Goal: Navigation & Orientation: Find specific page/section

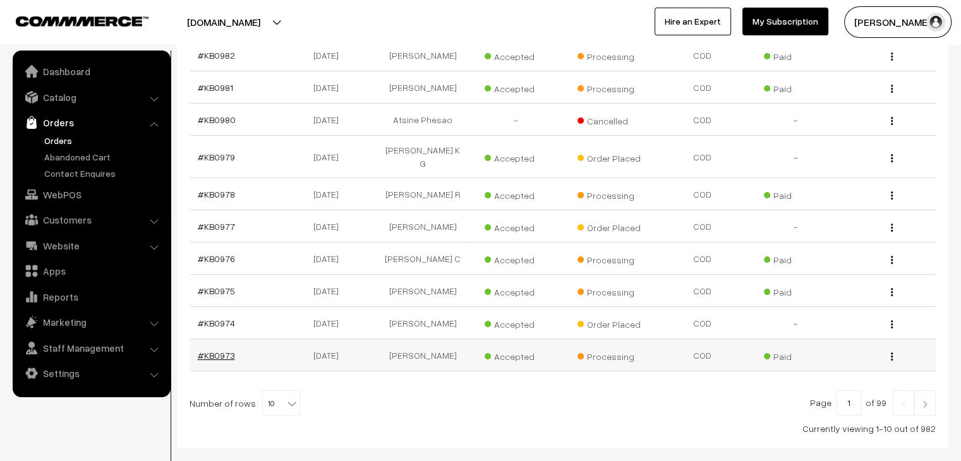
click at [213, 350] on link "#KB0973" at bounding box center [216, 355] width 37 height 11
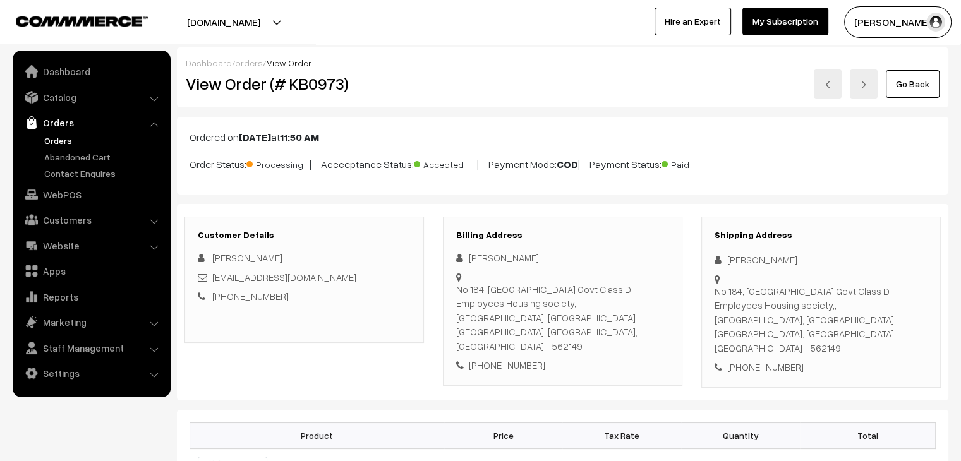
click at [56, 142] on link "Orders" at bounding box center [103, 140] width 125 height 13
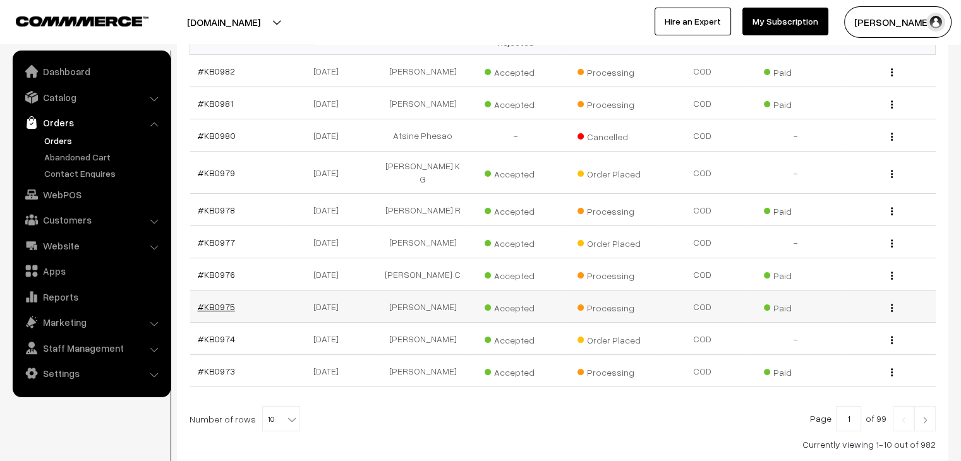
scroll to position [243, 0]
click at [227, 301] on link "#KB0975" at bounding box center [216, 306] width 37 height 11
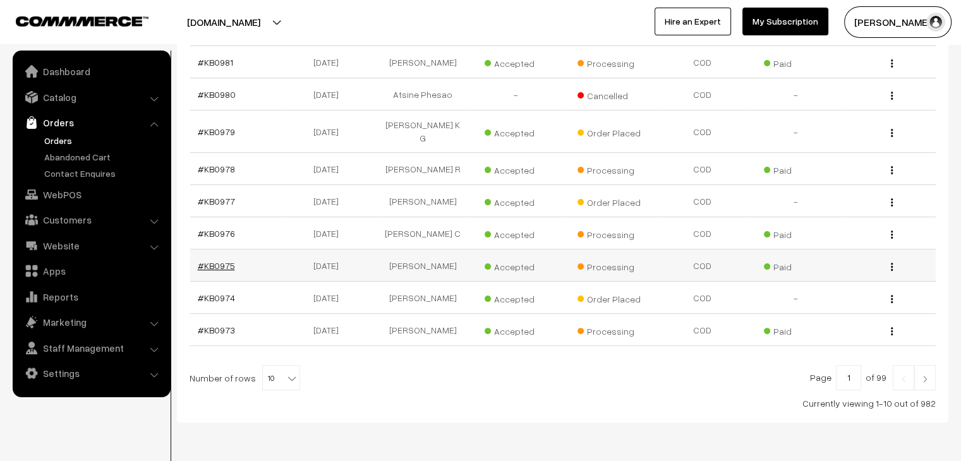
scroll to position [285, 0]
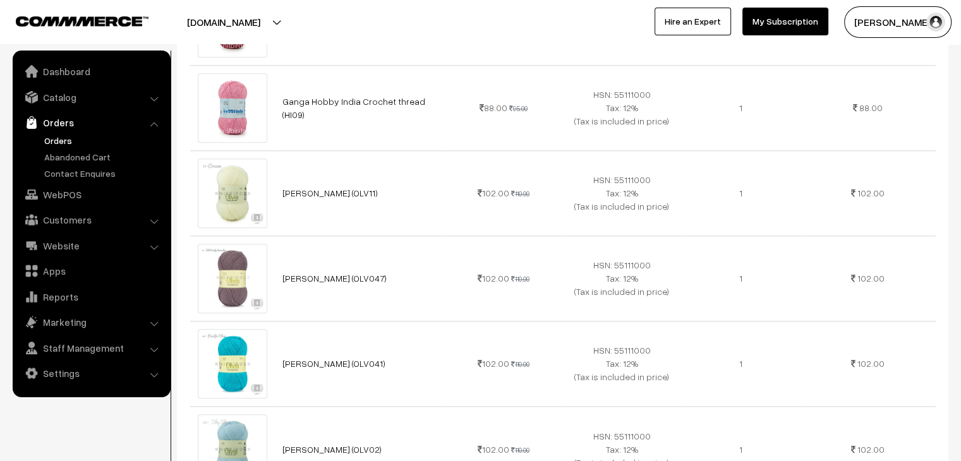
scroll to position [1172, 0]
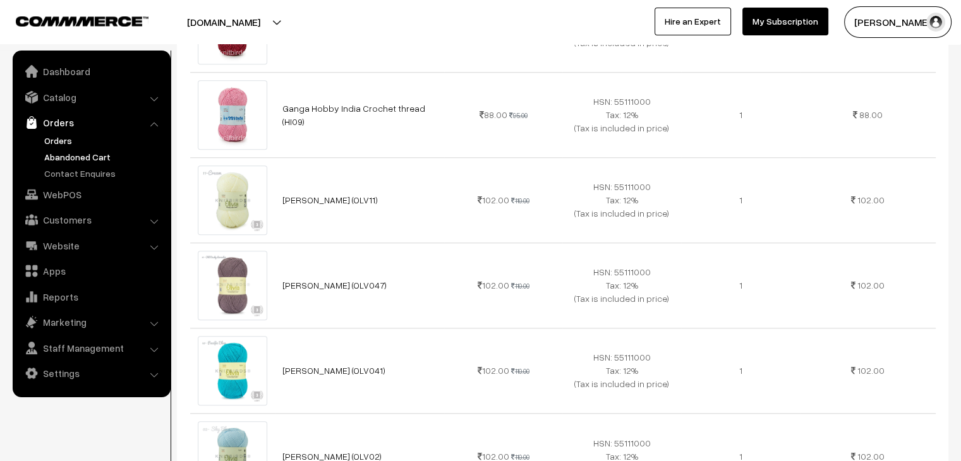
click at [75, 153] on link "Abandoned Cart" at bounding box center [103, 156] width 125 height 13
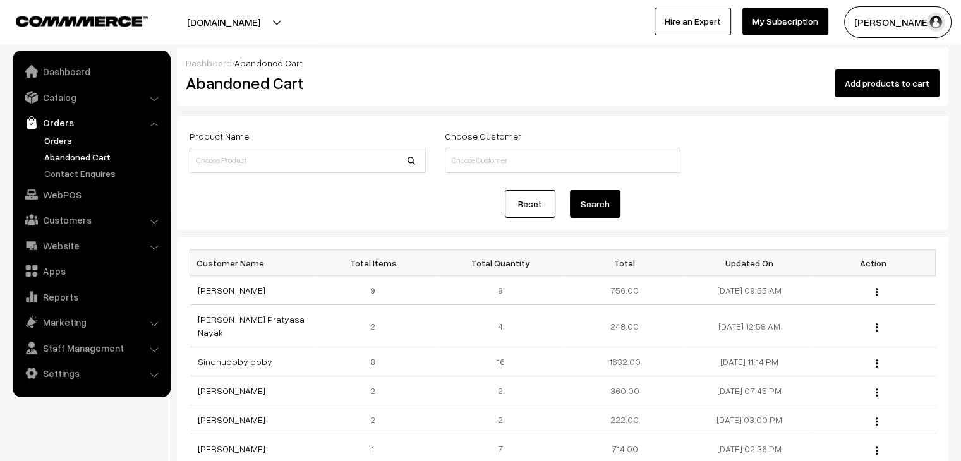
click at [56, 140] on link "Orders" at bounding box center [103, 140] width 125 height 13
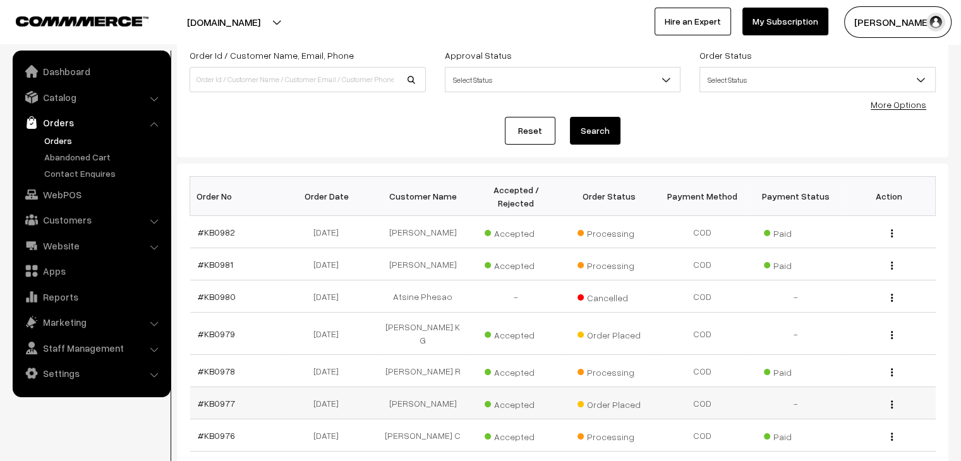
scroll to position [119, 0]
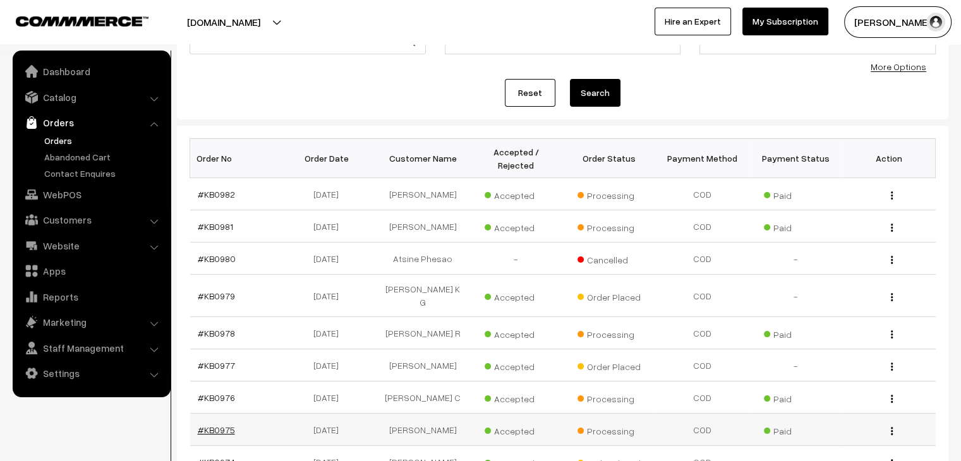
click at [222, 424] on link "#KB0975" at bounding box center [216, 429] width 37 height 11
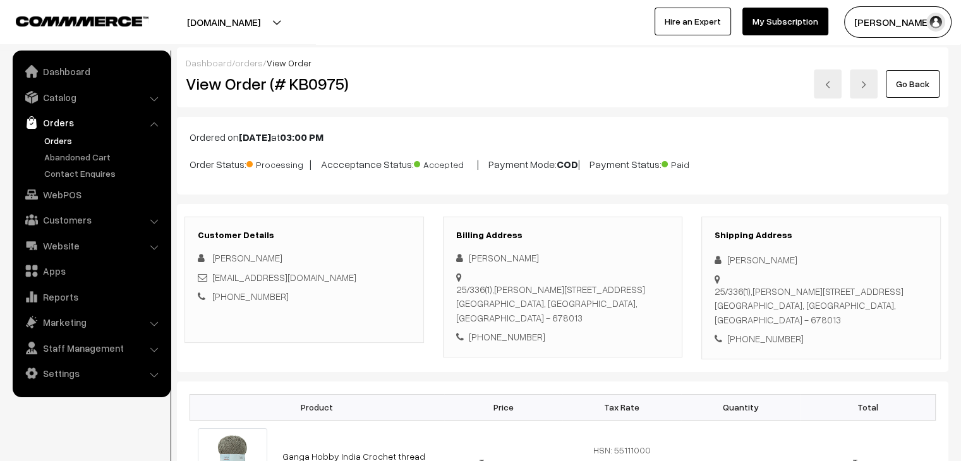
click at [55, 143] on link "Orders" at bounding box center [103, 140] width 125 height 13
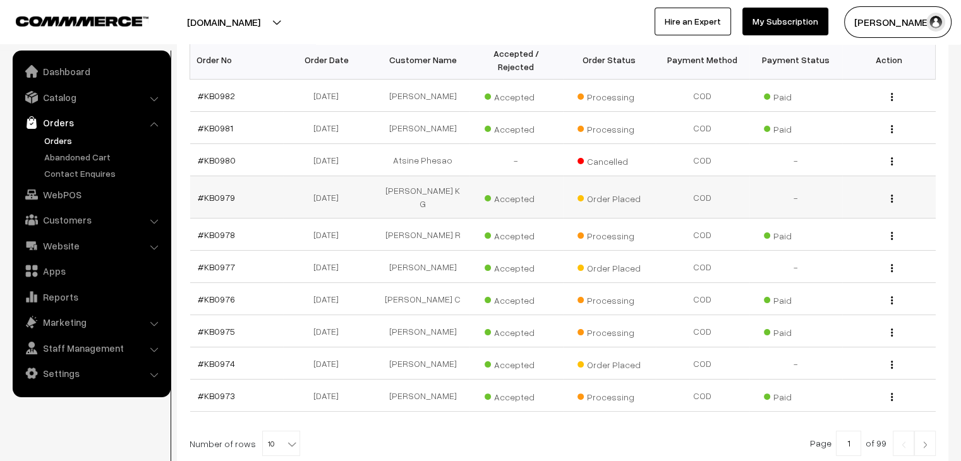
scroll to position [217, 0]
click at [215, 294] on link "#KB0976" at bounding box center [216, 299] width 37 height 11
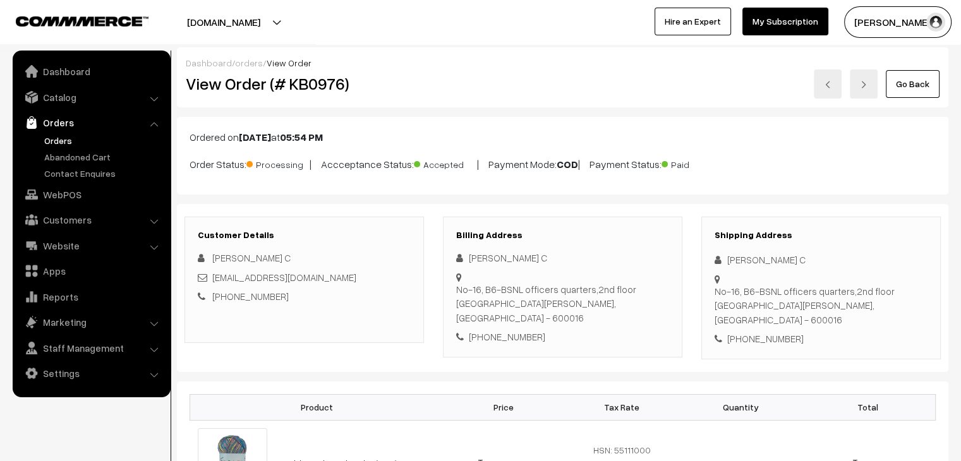
click at [66, 136] on link "Orders" at bounding box center [103, 140] width 125 height 13
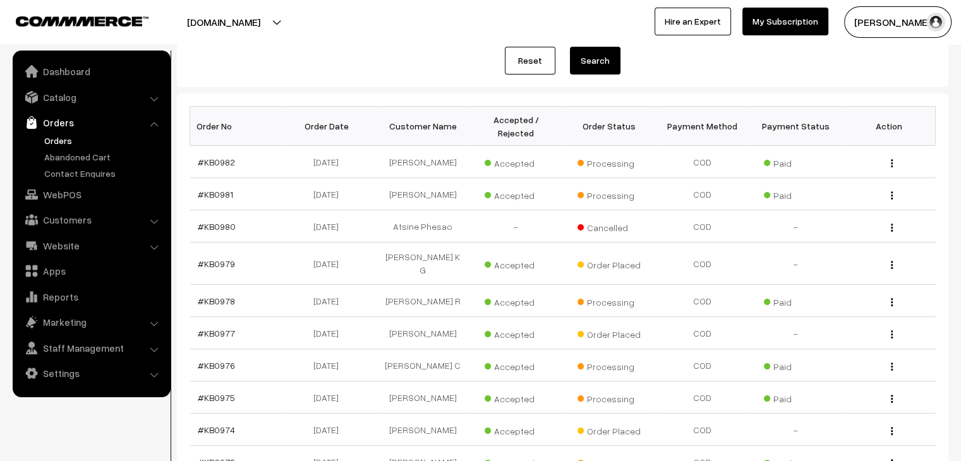
scroll to position [150, 0]
click at [220, 328] on link "#KB0977" at bounding box center [216, 333] width 37 height 11
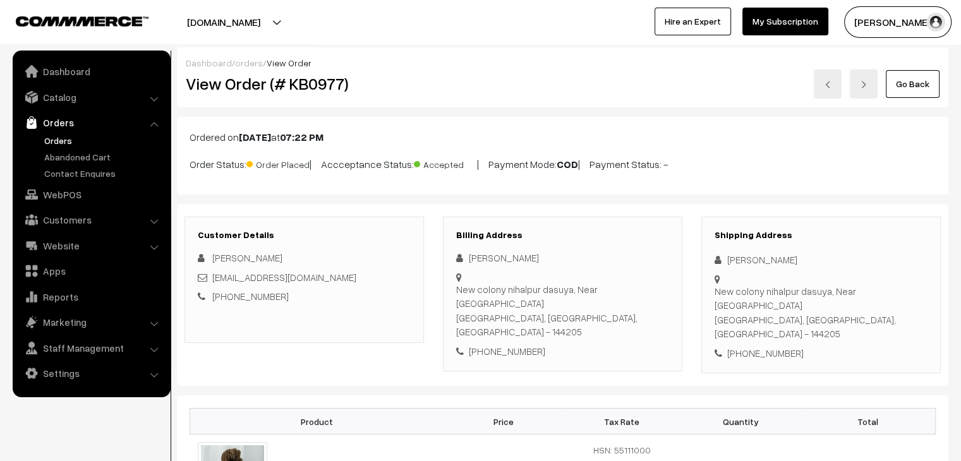
click at [255, 276] on link "Jobanncheema@gmail.com" at bounding box center [284, 277] width 144 height 11
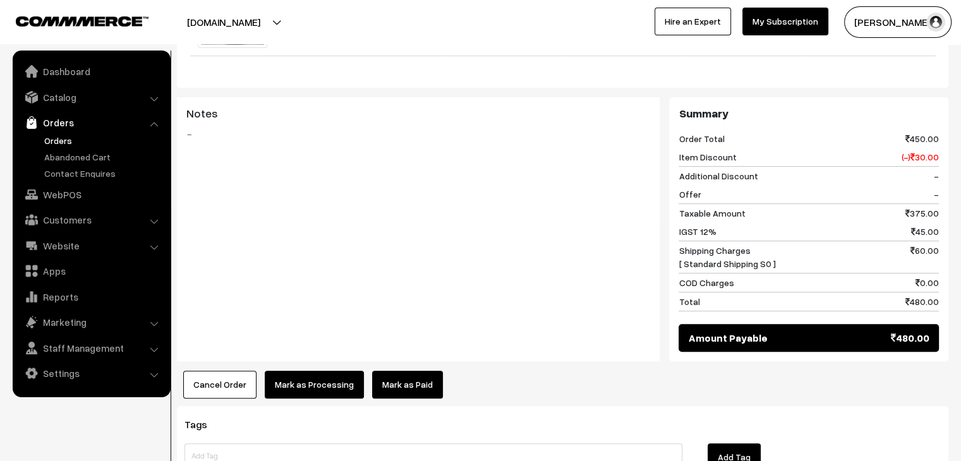
scroll to position [549, 0]
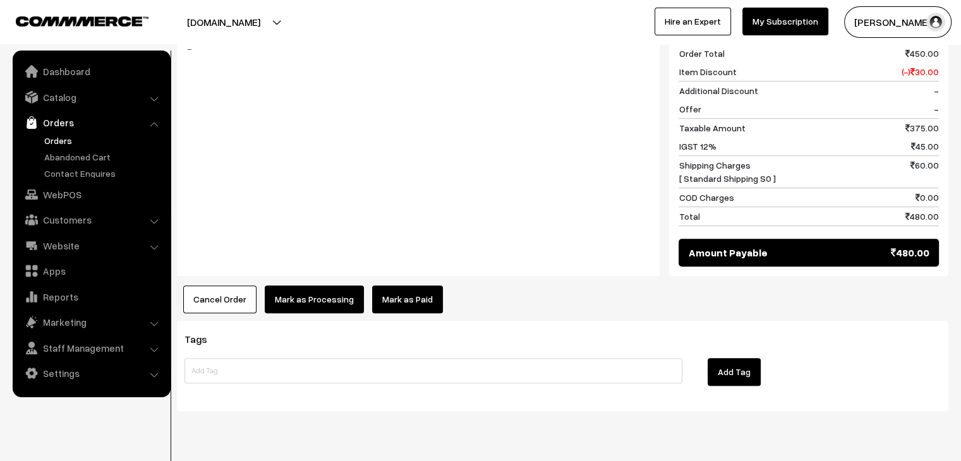
click at [56, 141] on link "Orders" at bounding box center [103, 140] width 125 height 13
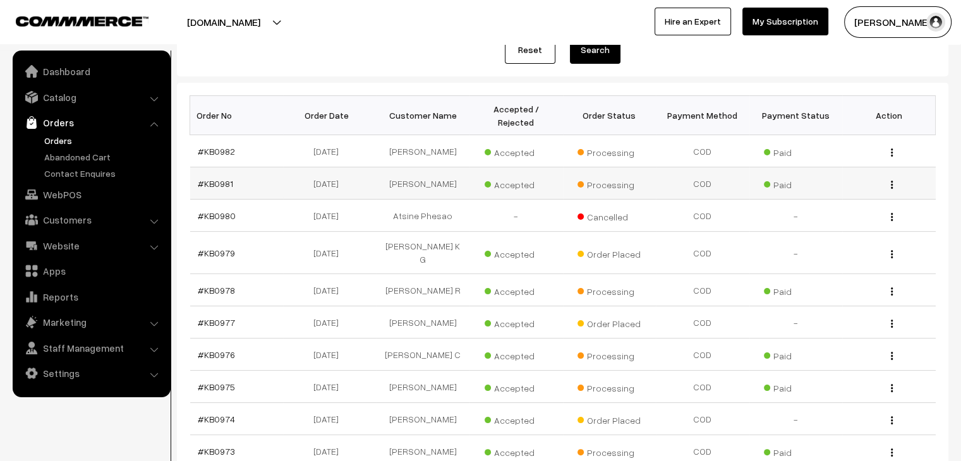
scroll to position [167, 0]
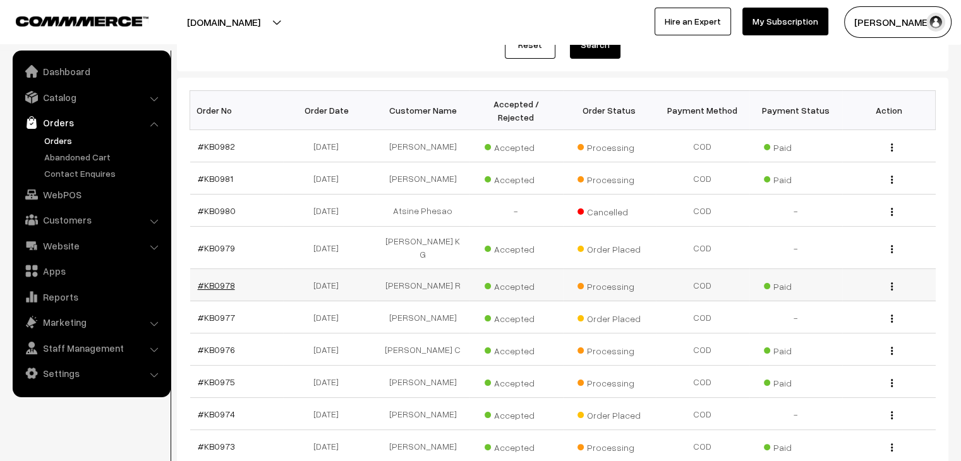
drag, startPoint x: 199, startPoint y: 260, endPoint x: 224, endPoint y: 261, distance: 24.6
click at [224, 261] on tbody "#KB0982 [DATE] [PERSON_NAME] Accepted Processing" at bounding box center [562, 296] width 745 height 332
click at [227, 280] on link "#KB0978" at bounding box center [216, 285] width 37 height 11
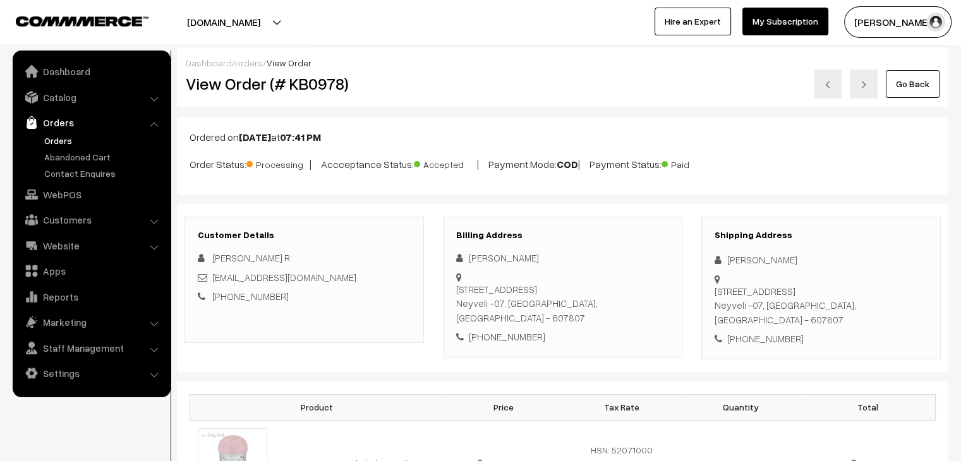
click at [52, 138] on link "Orders" at bounding box center [103, 140] width 125 height 13
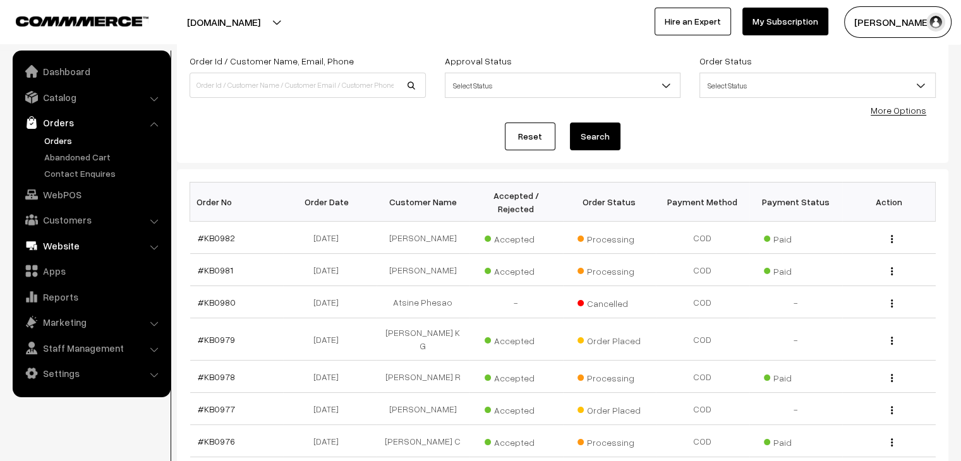
scroll to position [76, 0]
click at [215, 333] on link "#KB0979" at bounding box center [216, 338] width 37 height 11
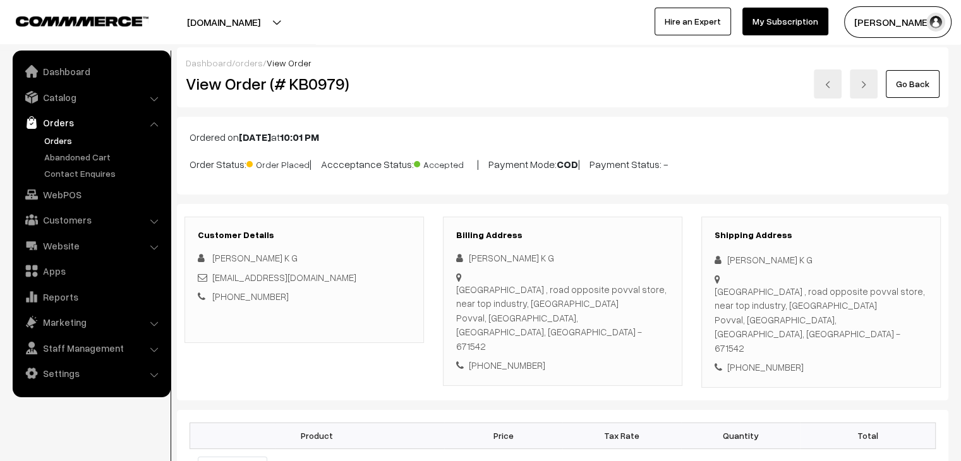
click at [53, 135] on link "Orders" at bounding box center [103, 140] width 125 height 13
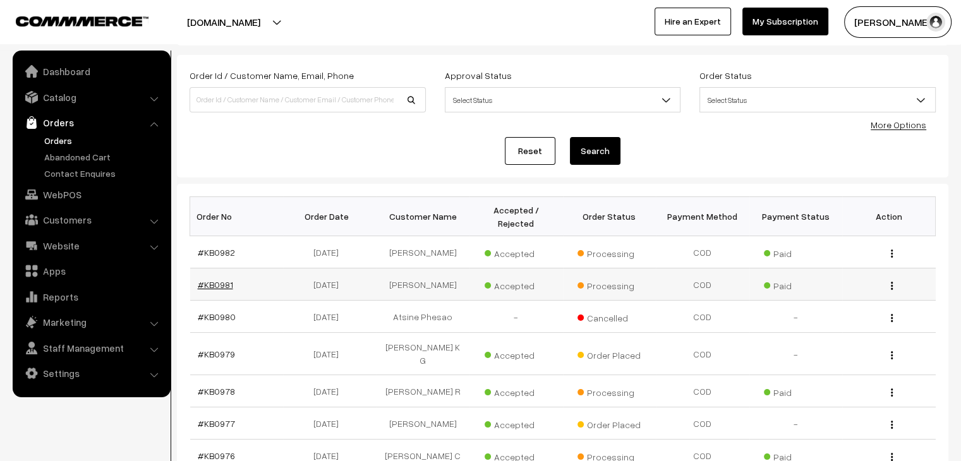
click at [217, 279] on link "#KB0981" at bounding box center [215, 284] width 35 height 11
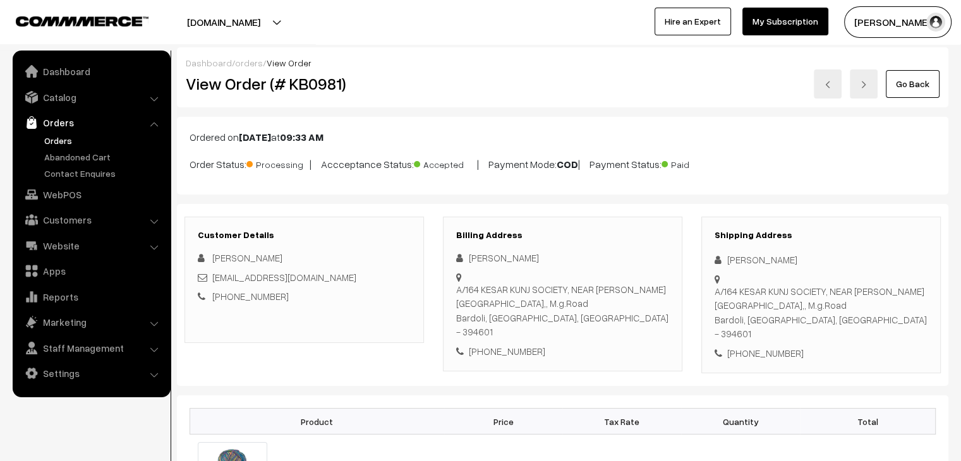
click at [237, 66] on link "orders" at bounding box center [249, 62] width 28 height 11
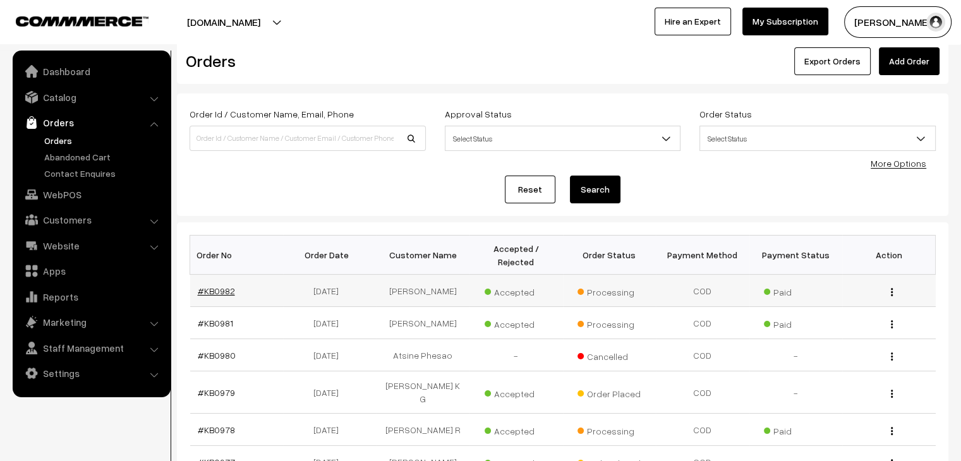
click at [209, 285] on link "#KB0982" at bounding box center [216, 290] width 37 height 11
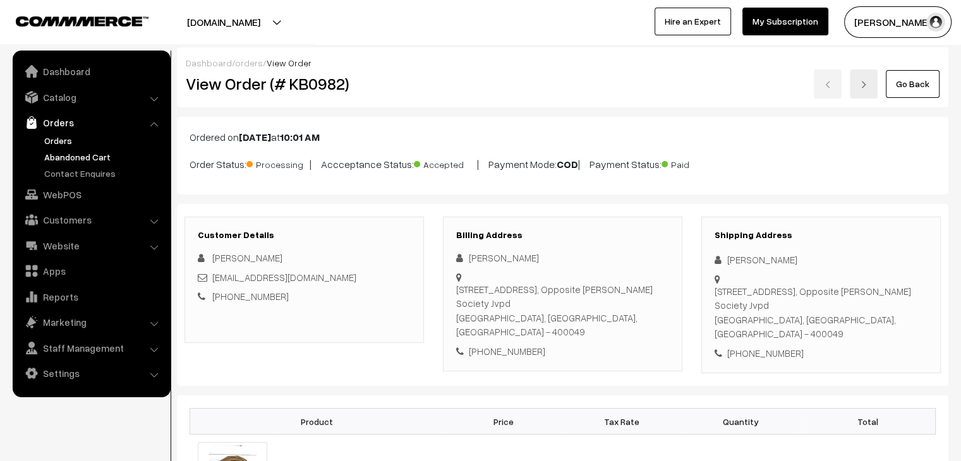
click at [75, 159] on link "Abandoned Cart" at bounding box center [103, 156] width 125 height 13
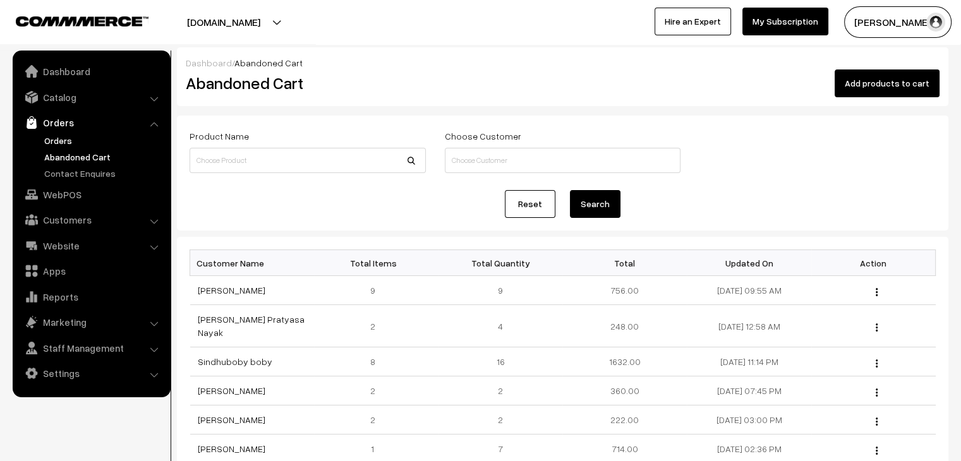
click at [61, 141] on link "Orders" at bounding box center [103, 140] width 125 height 13
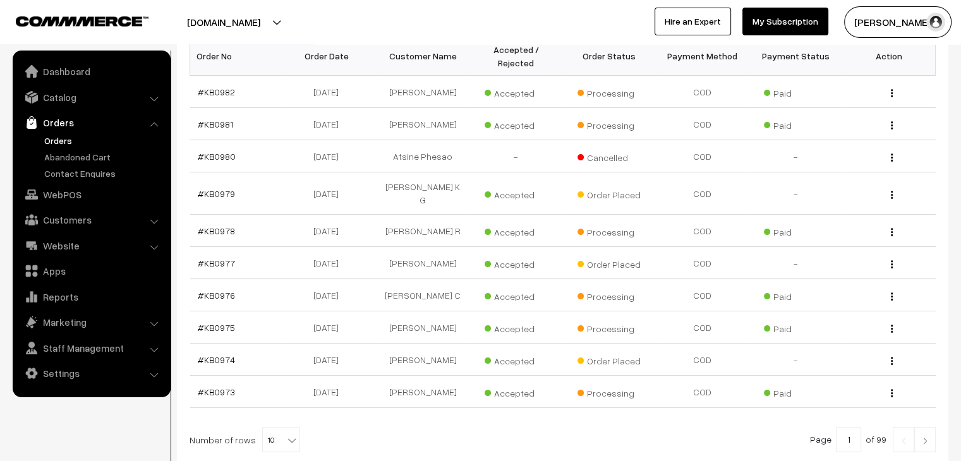
scroll to position [222, 0]
click at [219, 354] on link "#KB0974" at bounding box center [216, 359] width 37 height 11
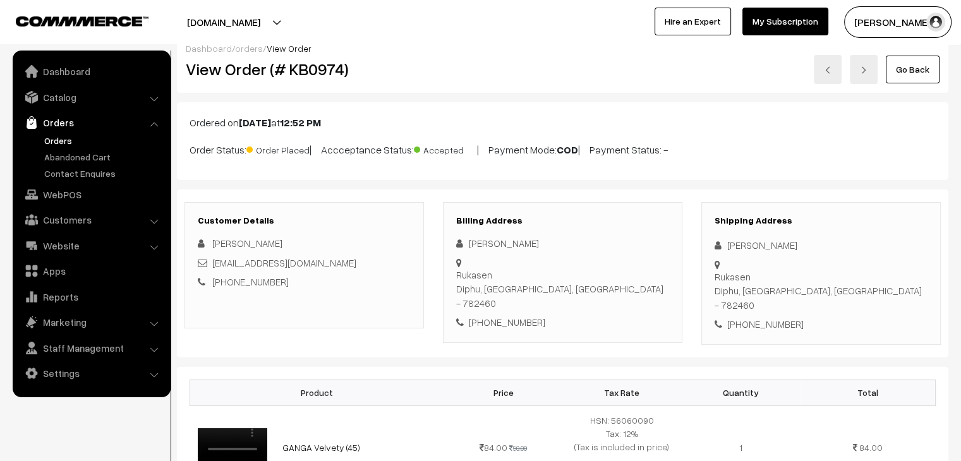
scroll to position [14, 0]
click at [68, 156] on link "Abandoned Cart" at bounding box center [103, 156] width 125 height 13
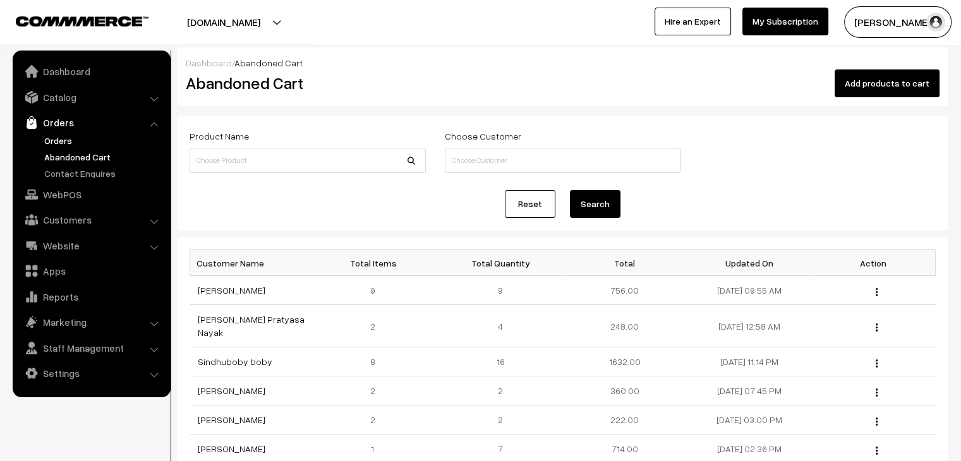
click at [49, 136] on link "Orders" at bounding box center [103, 140] width 125 height 13
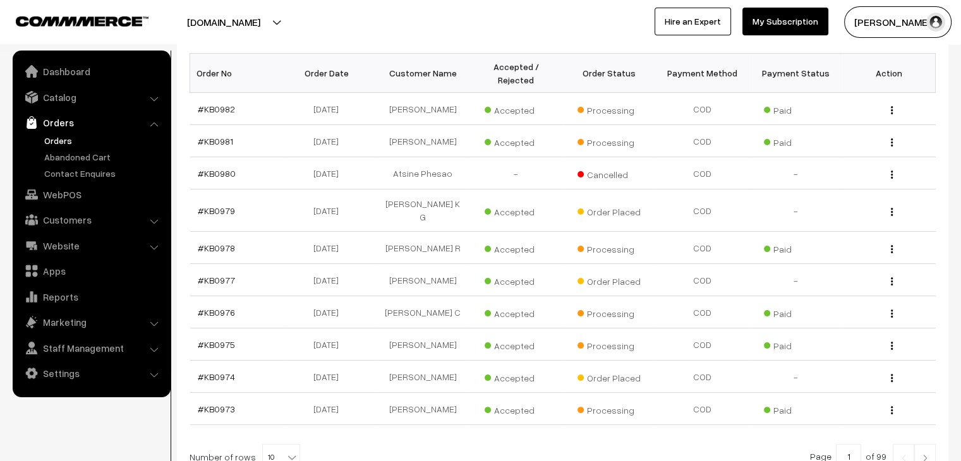
scroll to position [301, 0]
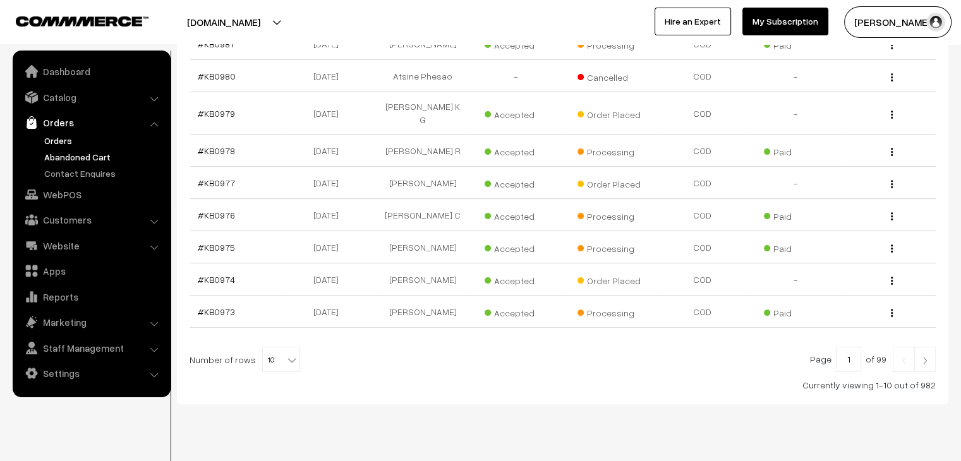
click at [94, 157] on link "Abandoned Cart" at bounding box center [103, 156] width 125 height 13
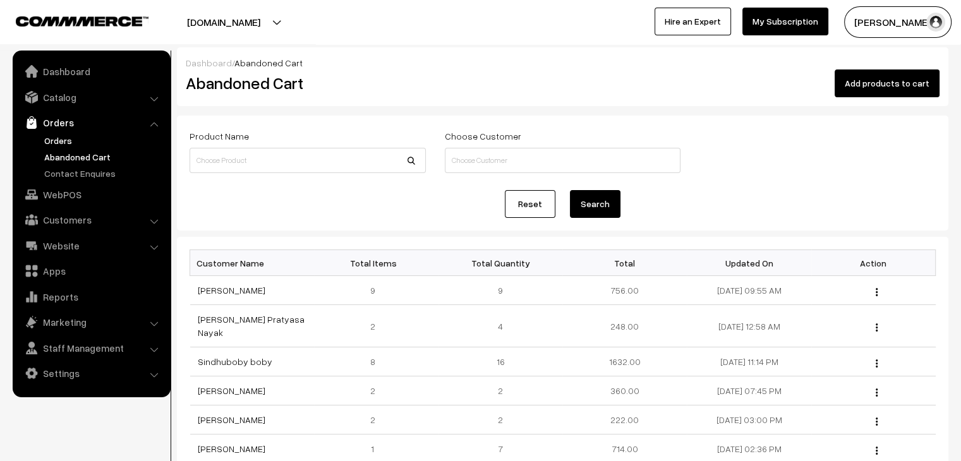
click at [69, 138] on link "Orders" at bounding box center [103, 140] width 125 height 13
